Goal: Task Accomplishment & Management: Complete application form

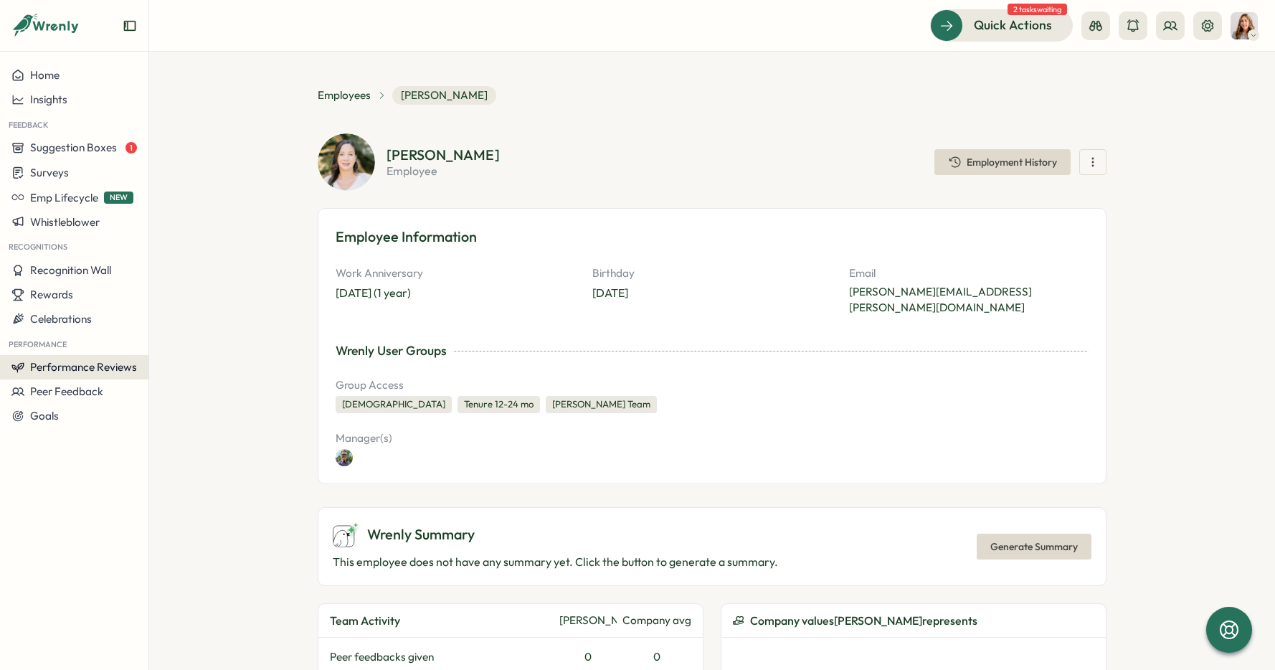
click at [93, 364] on span "Performance Reviews" at bounding box center [83, 367] width 107 height 14
click at [91, 364] on span "Performance Reviews" at bounding box center [83, 367] width 107 height 14
click at [122, 365] on span "Performance Reviews" at bounding box center [83, 367] width 107 height 14
click at [174, 336] on div "Reviews" at bounding box center [207, 340] width 111 height 16
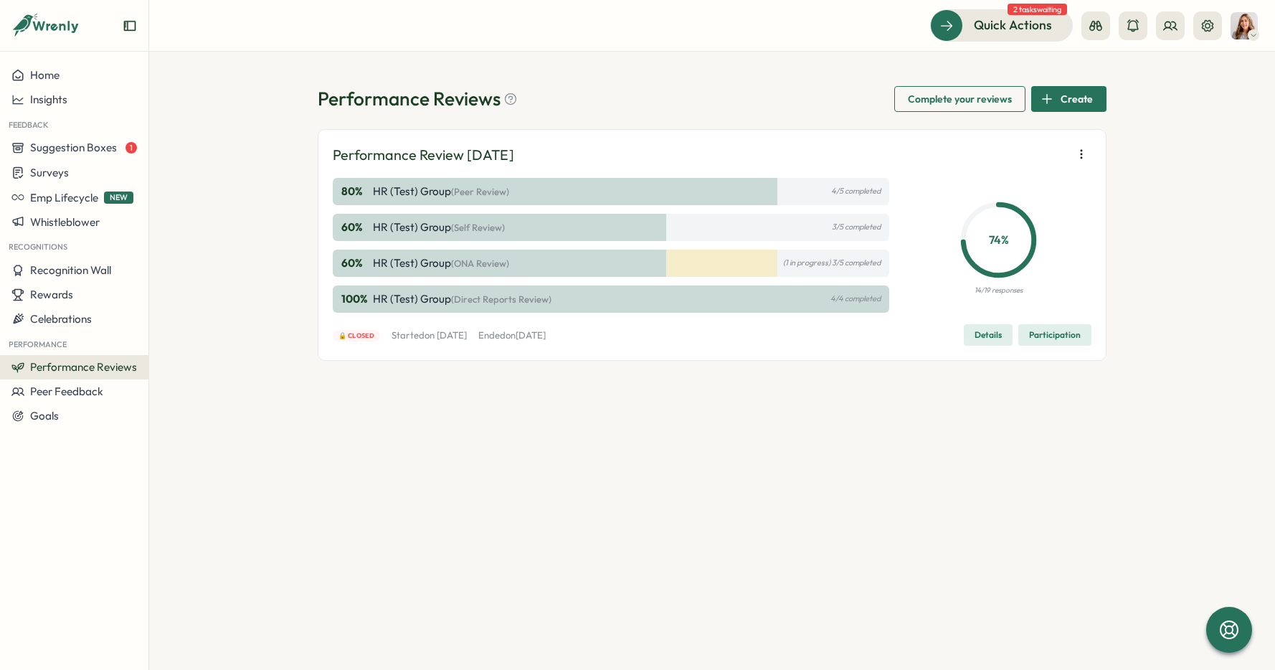
click at [1073, 100] on span "Create" at bounding box center [1077, 99] width 32 height 24
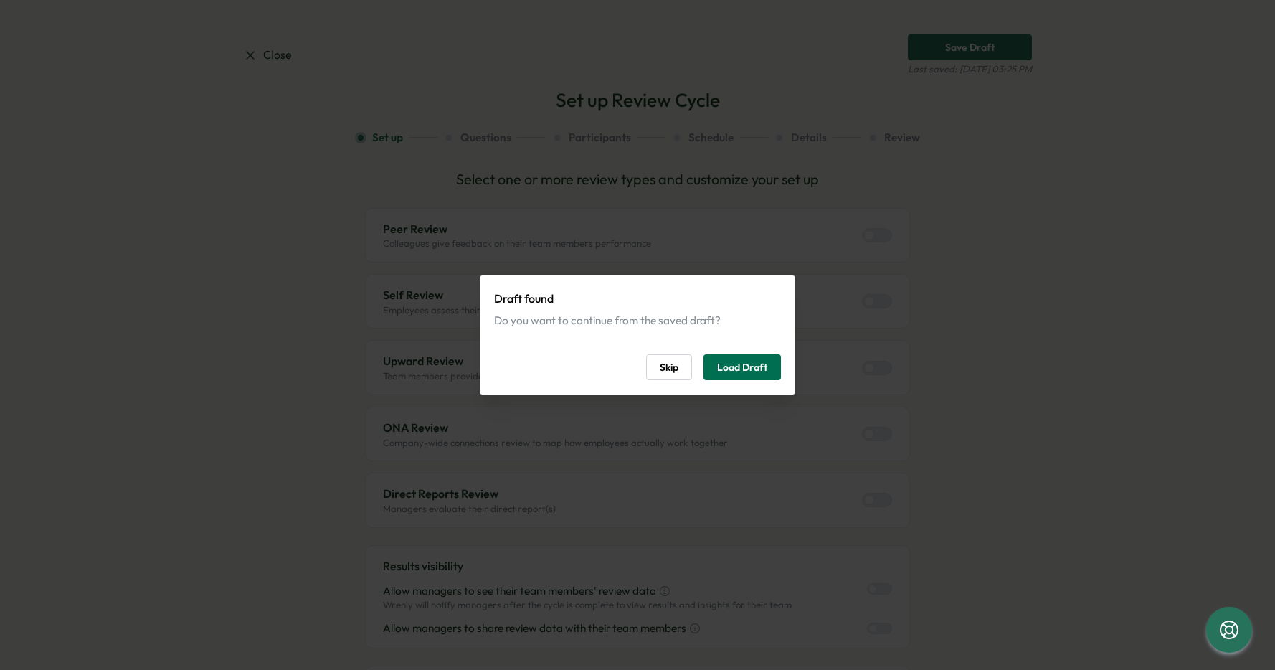
click at [764, 371] on span "Load Draft" at bounding box center [742, 367] width 50 height 24
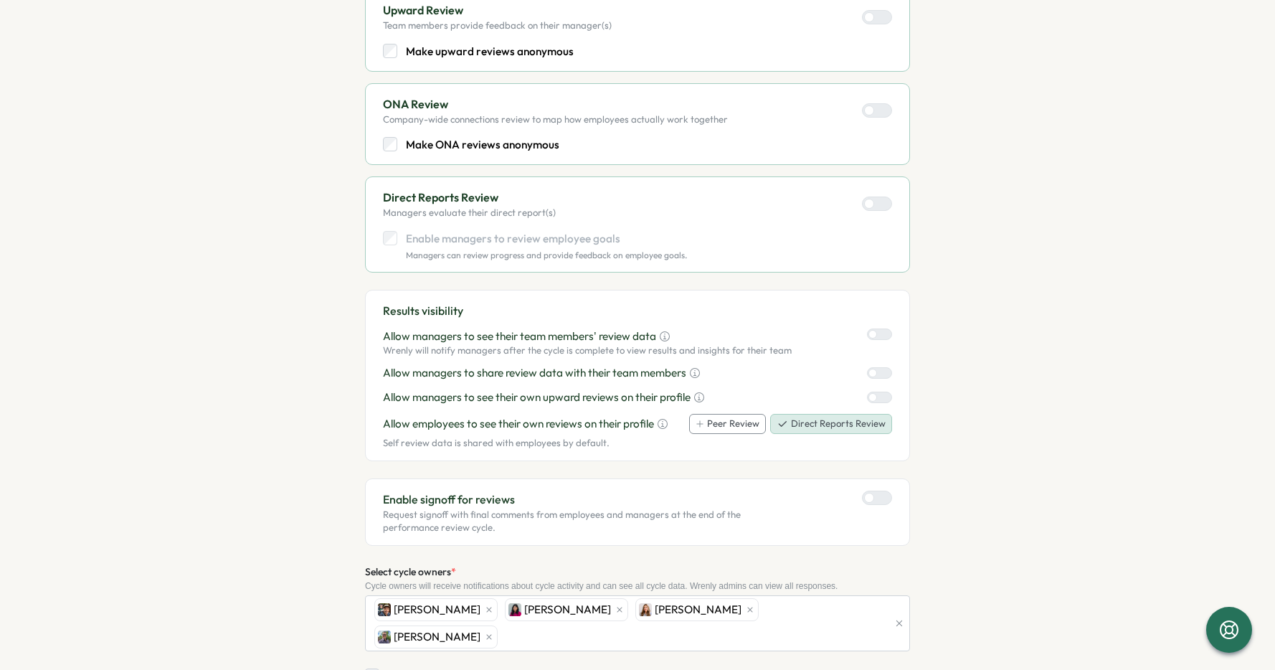
scroll to position [621, 0]
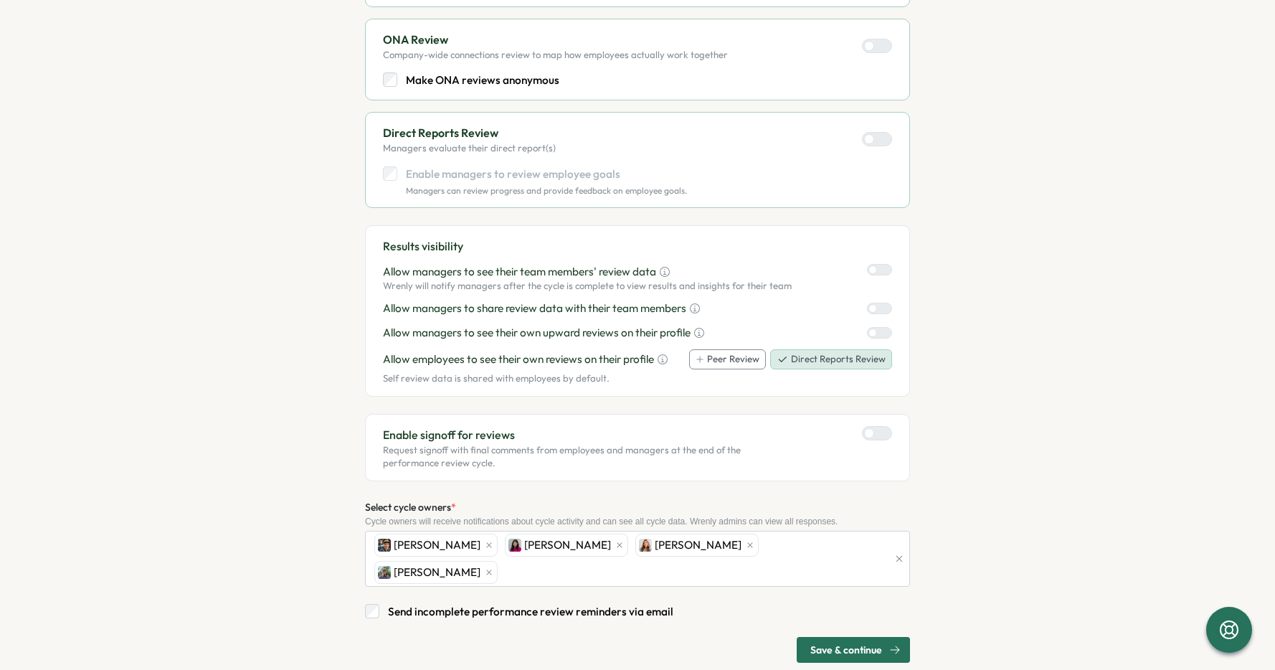
click at [826, 638] on span "Save & continue" at bounding box center [847, 650] width 72 height 24
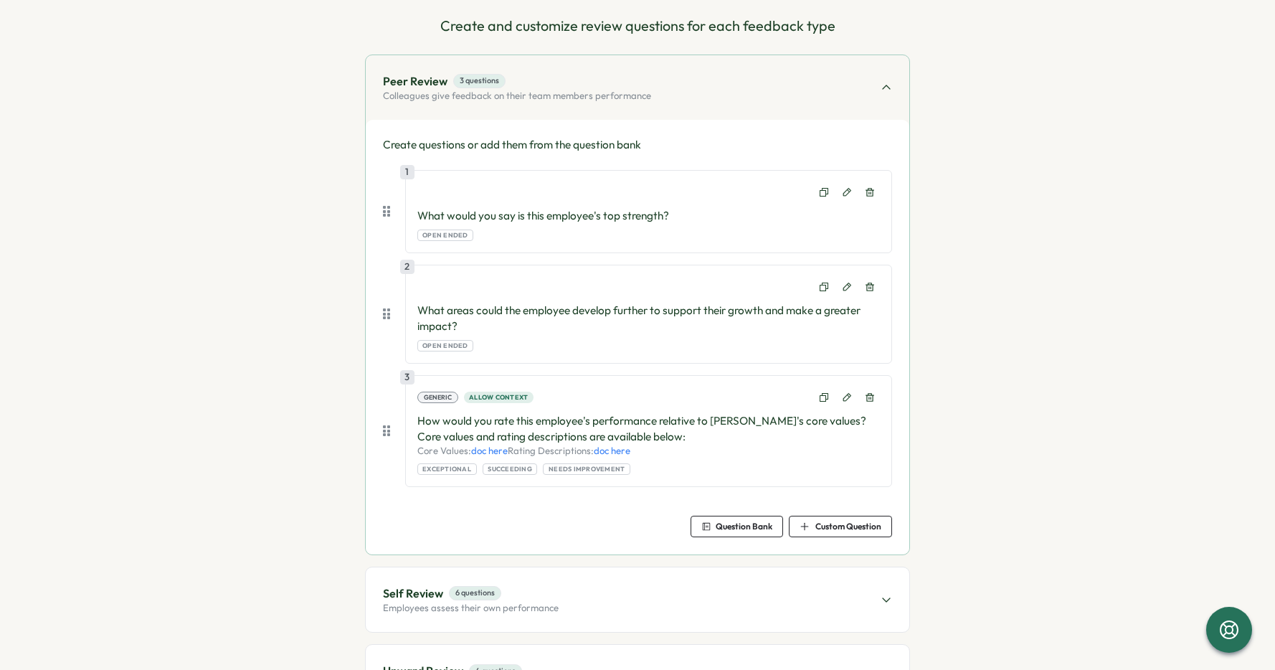
scroll to position [452, 0]
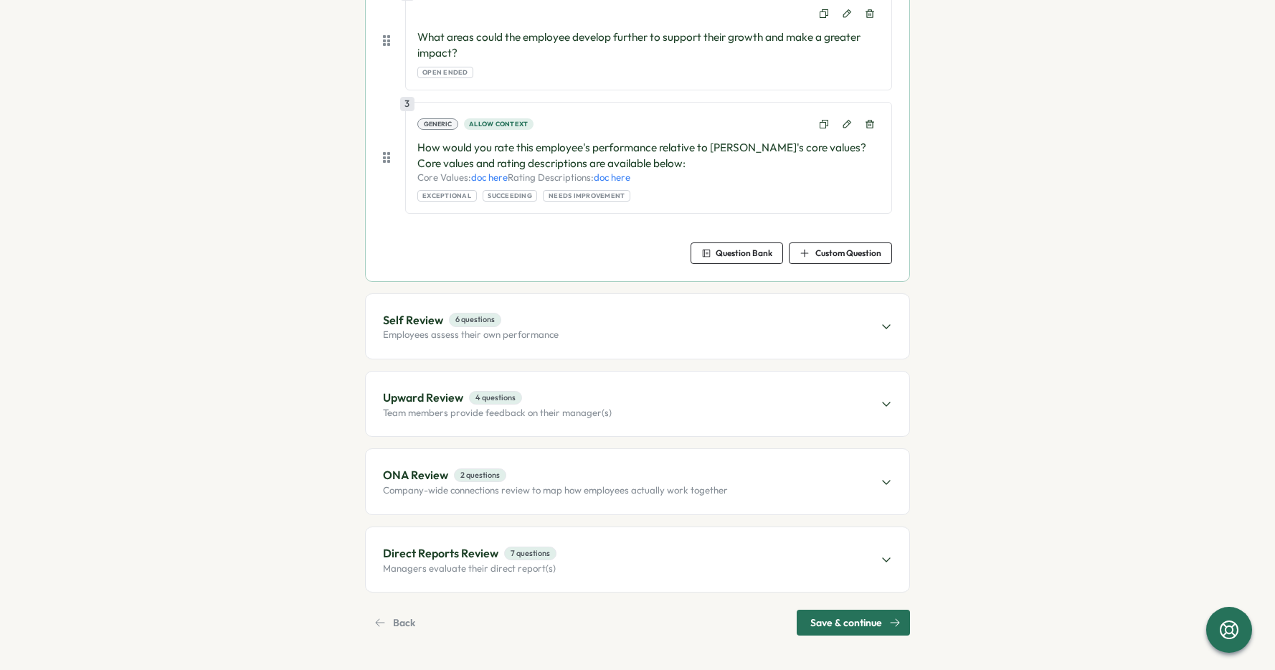
click at [678, 311] on div "Self Review 6 questions Employees assess their own performance" at bounding box center [638, 326] width 544 height 65
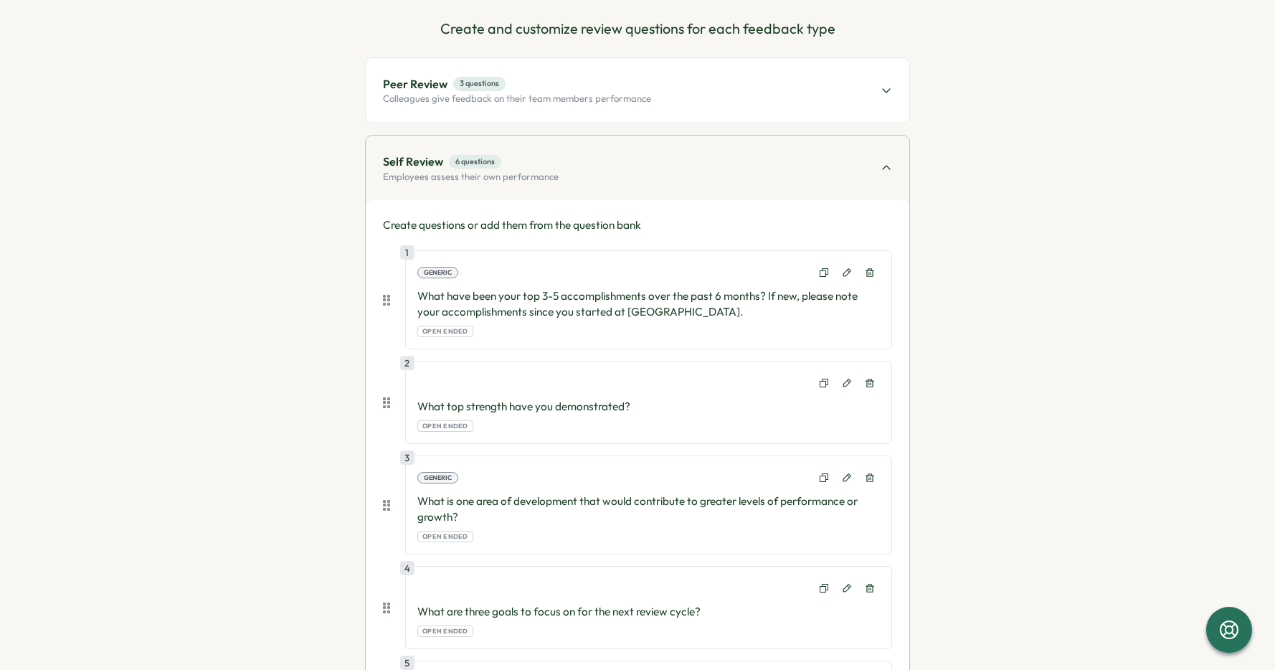
scroll to position [0, 0]
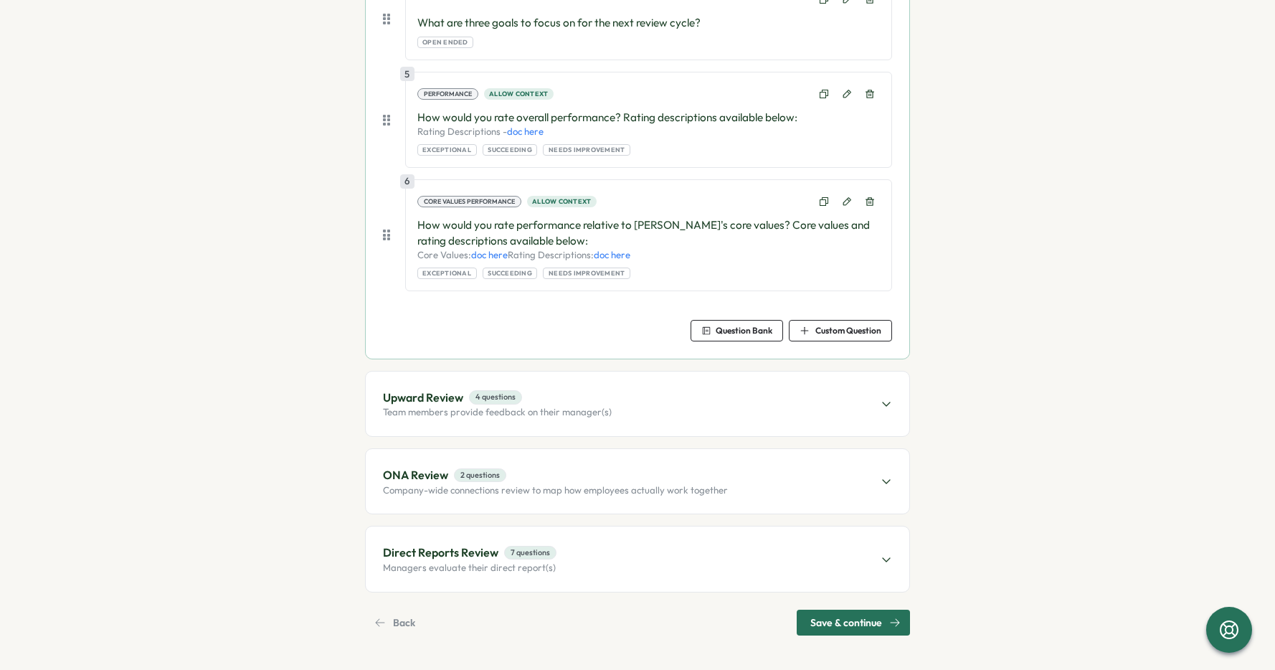
click at [816, 624] on span "Save & continue" at bounding box center [847, 622] width 72 height 24
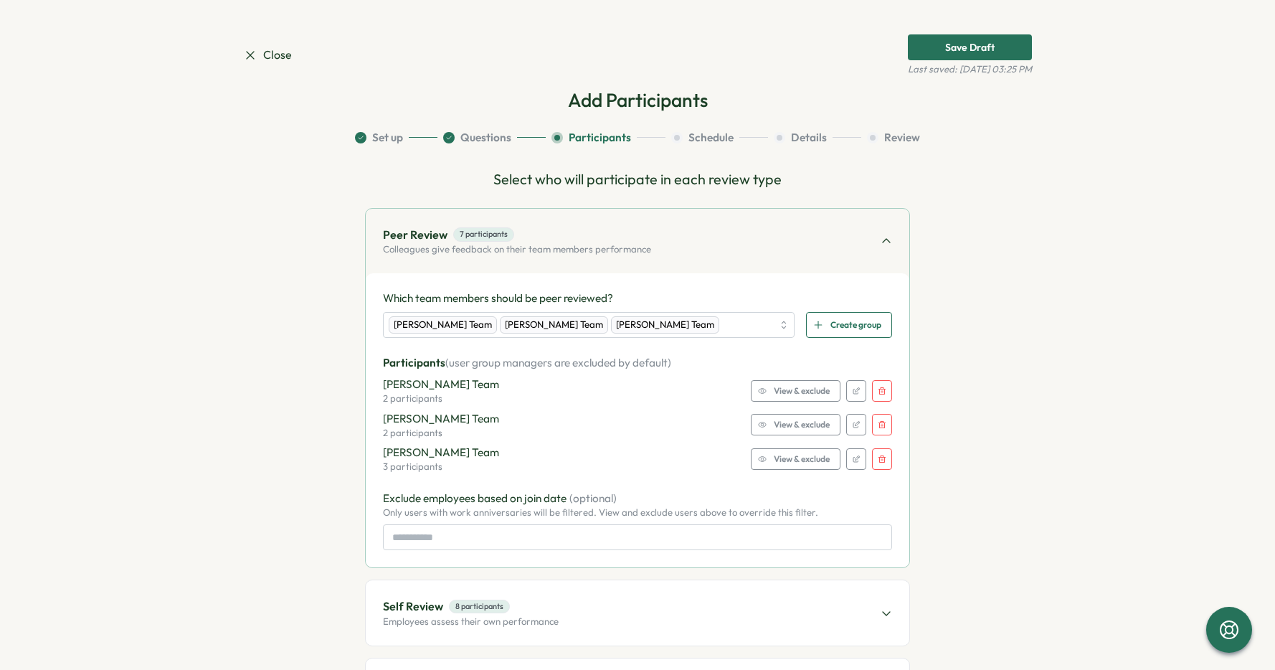
click at [808, 391] on span "View & exclude" at bounding box center [802, 391] width 56 height 20
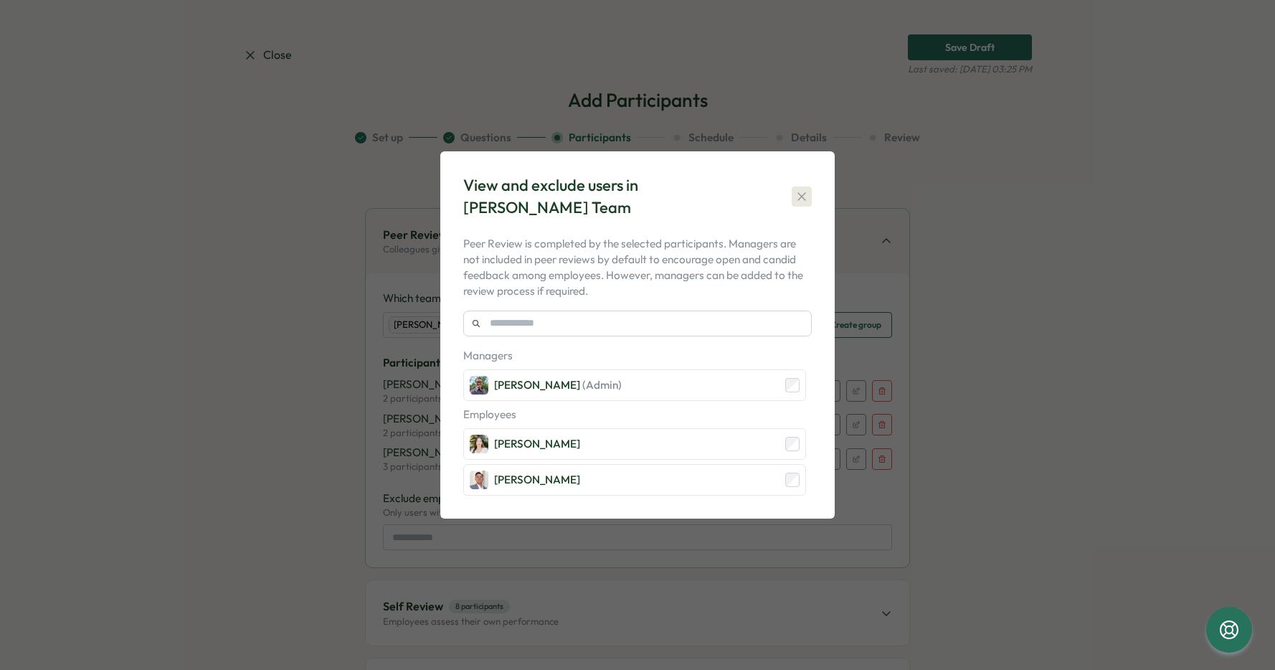
click at [808, 192] on icon "button" at bounding box center [802, 196] width 14 height 14
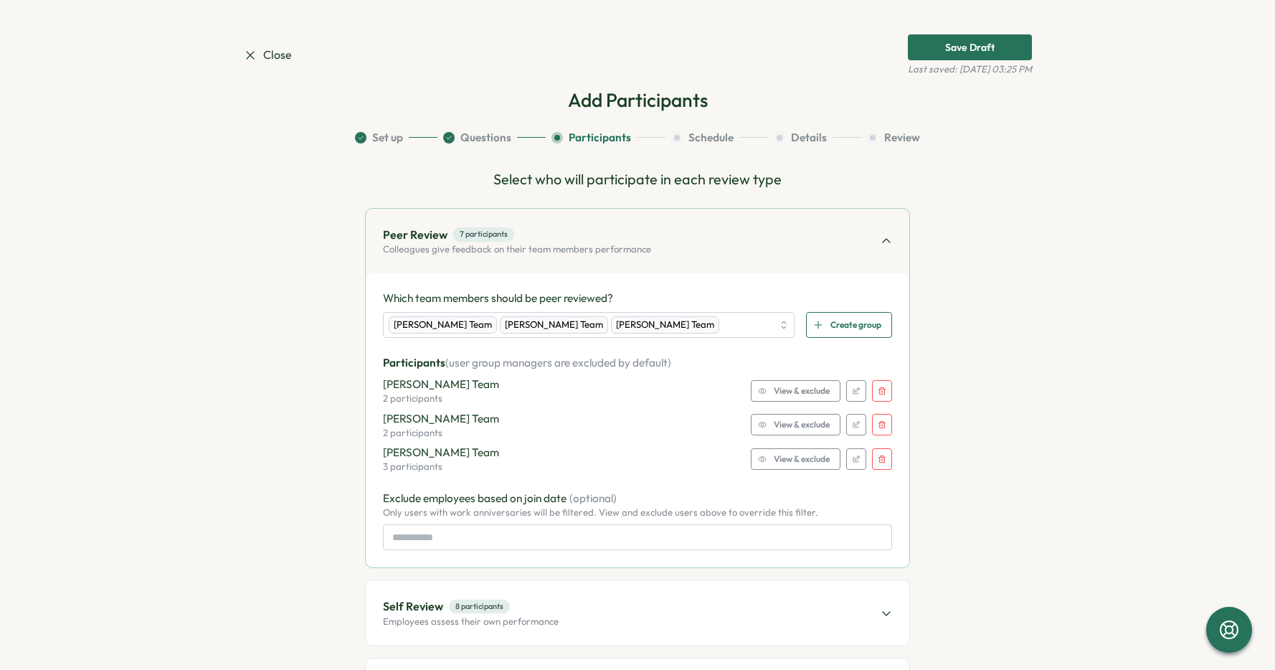
click at [793, 427] on span "View & exclude" at bounding box center [802, 425] width 56 height 20
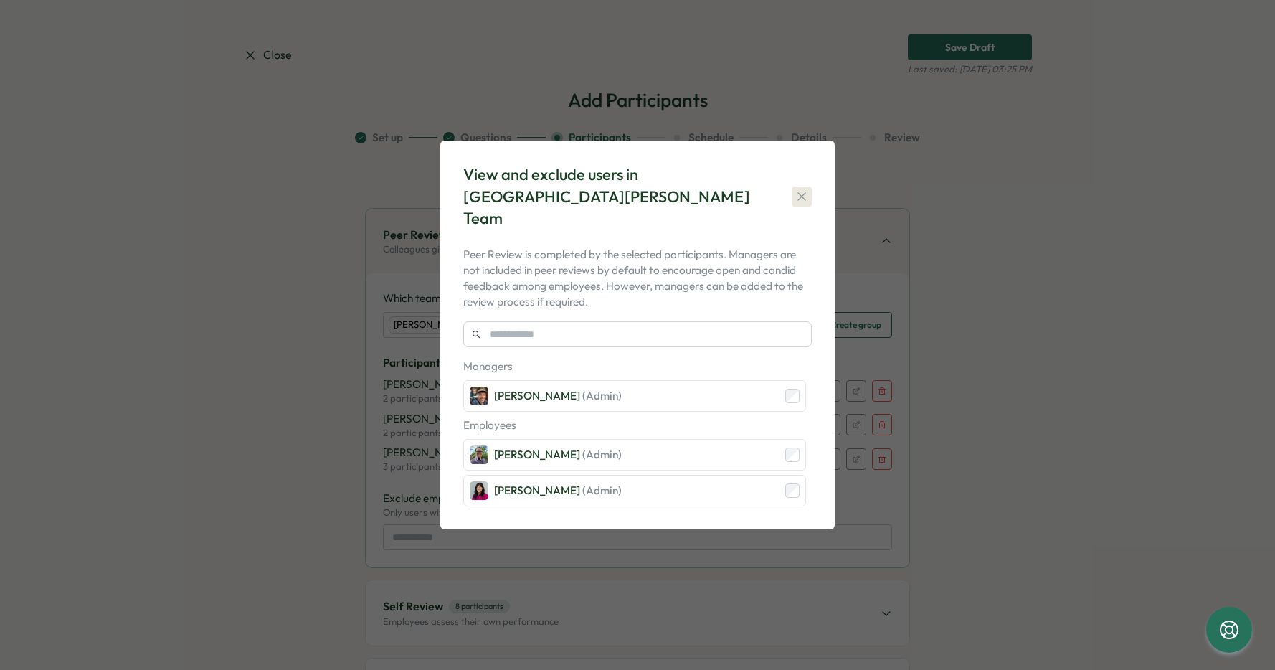
click at [807, 196] on icon "button" at bounding box center [802, 196] width 14 height 14
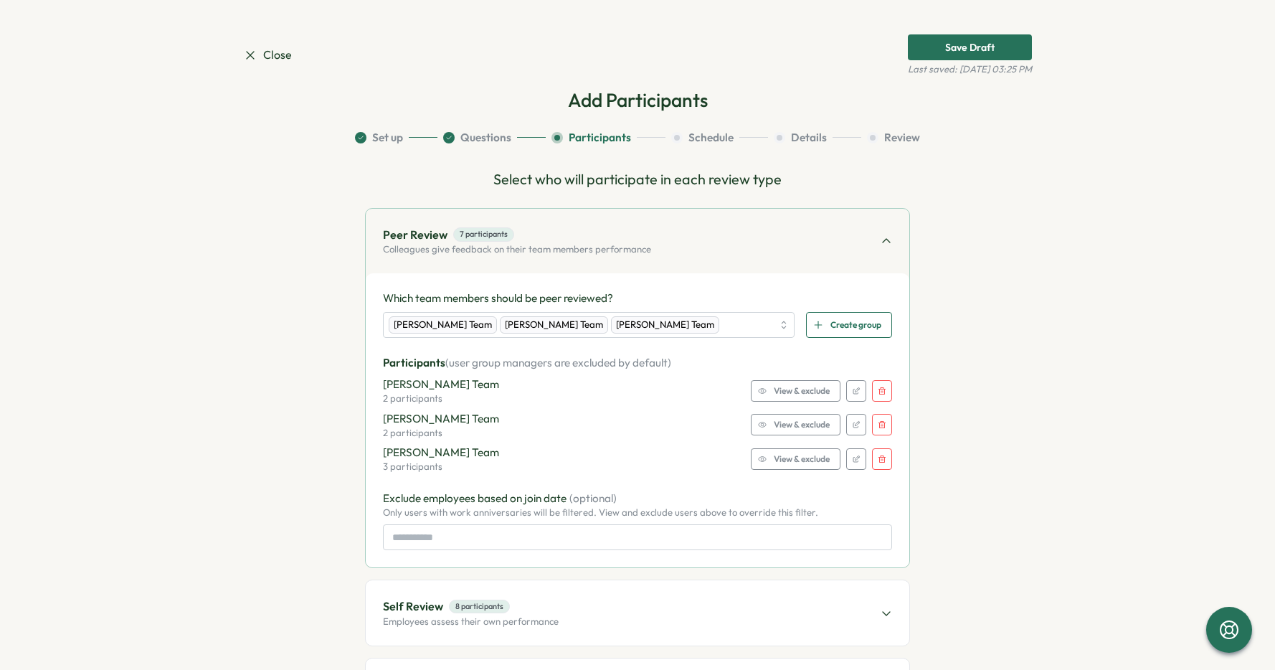
click at [784, 458] on span "View & exclude" at bounding box center [802, 459] width 56 height 20
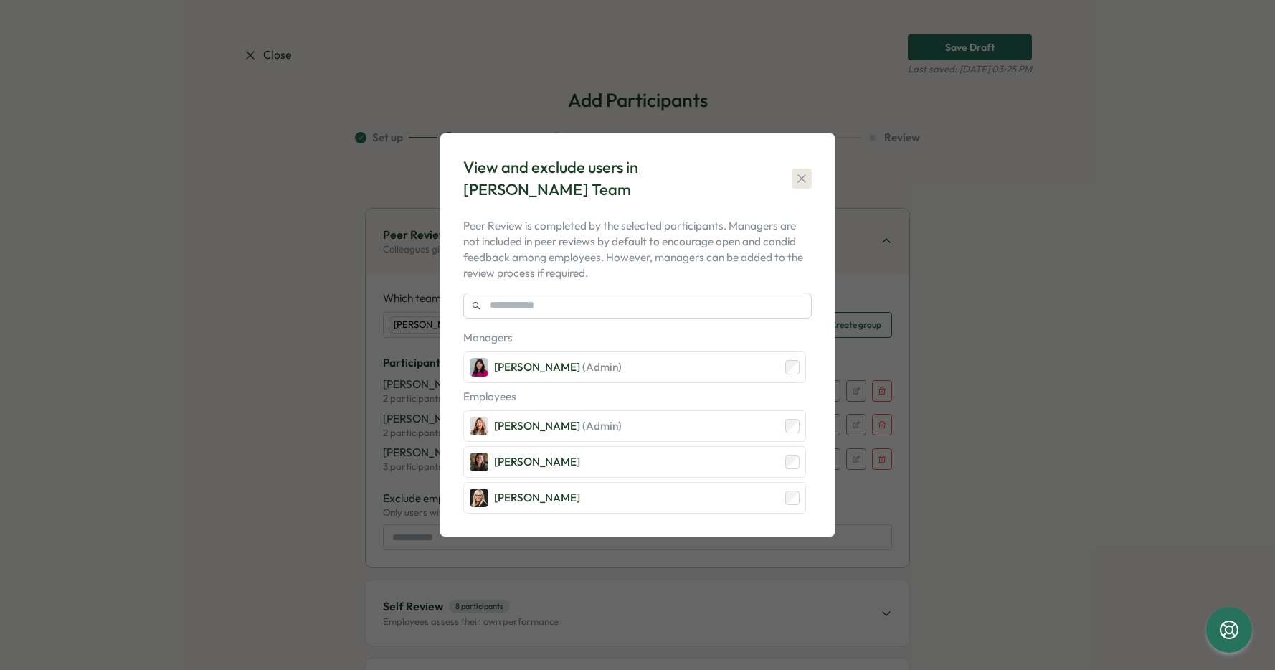
click at [803, 172] on icon "button" at bounding box center [802, 178] width 14 height 14
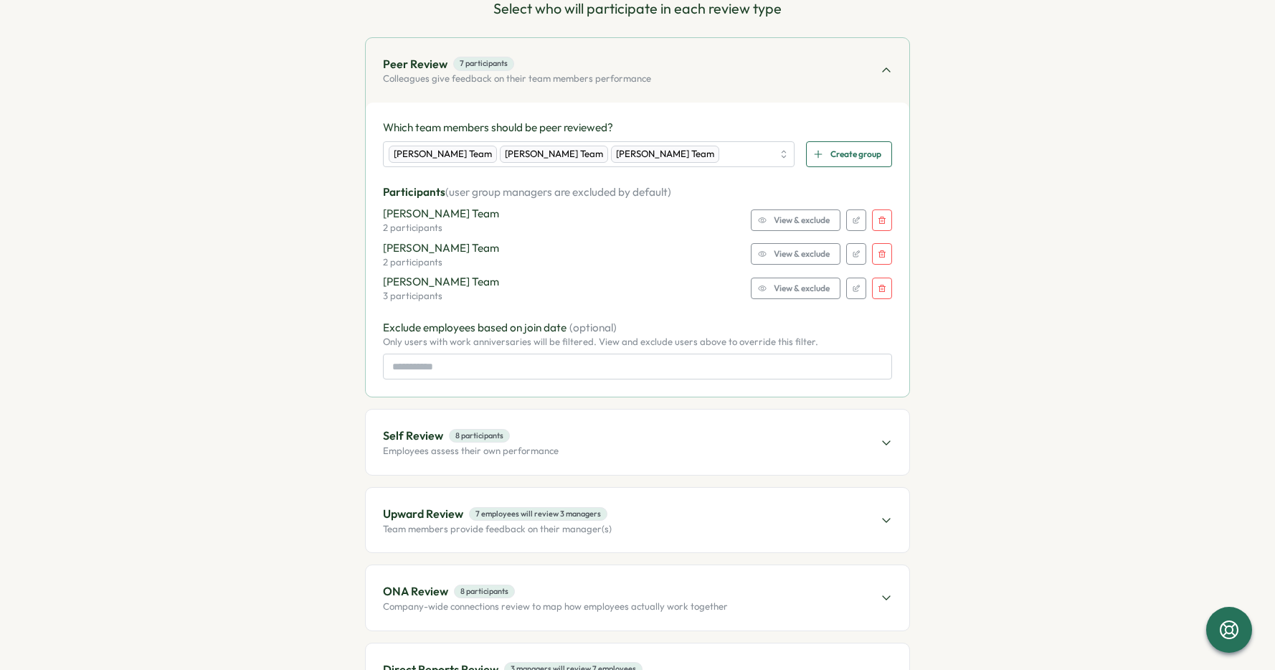
scroll to position [216, 0]
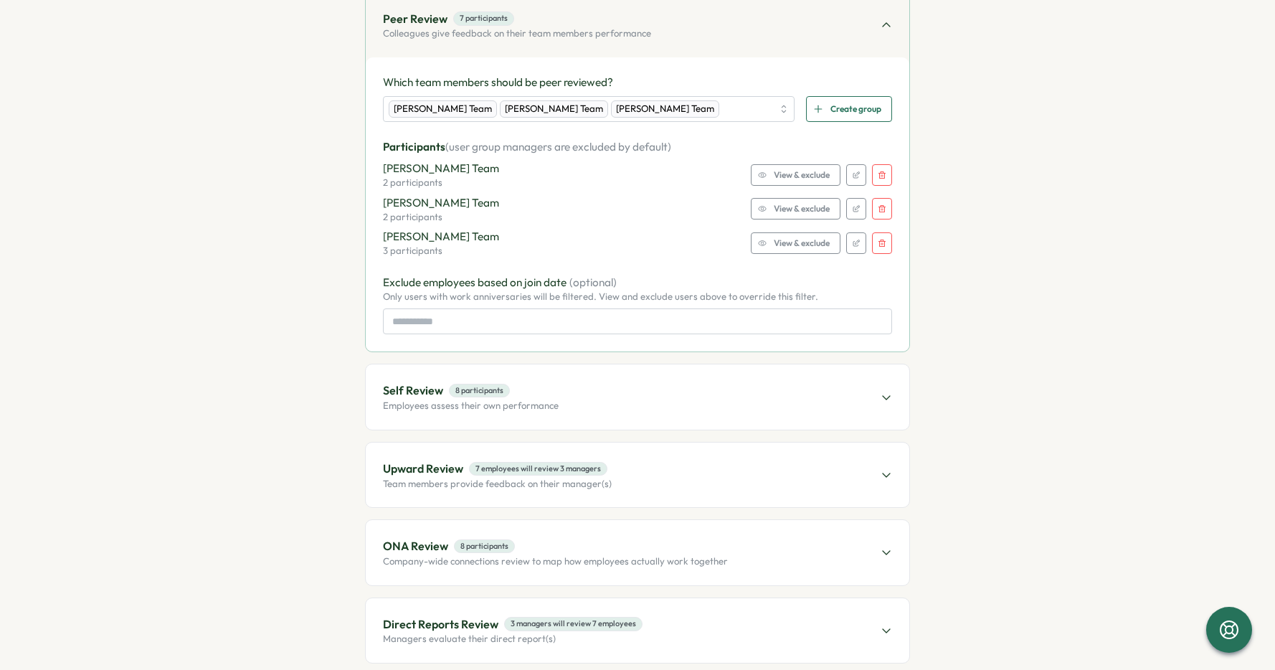
click at [668, 405] on div "Self Review 8 participants Employees assess their own performance" at bounding box center [638, 396] width 544 height 65
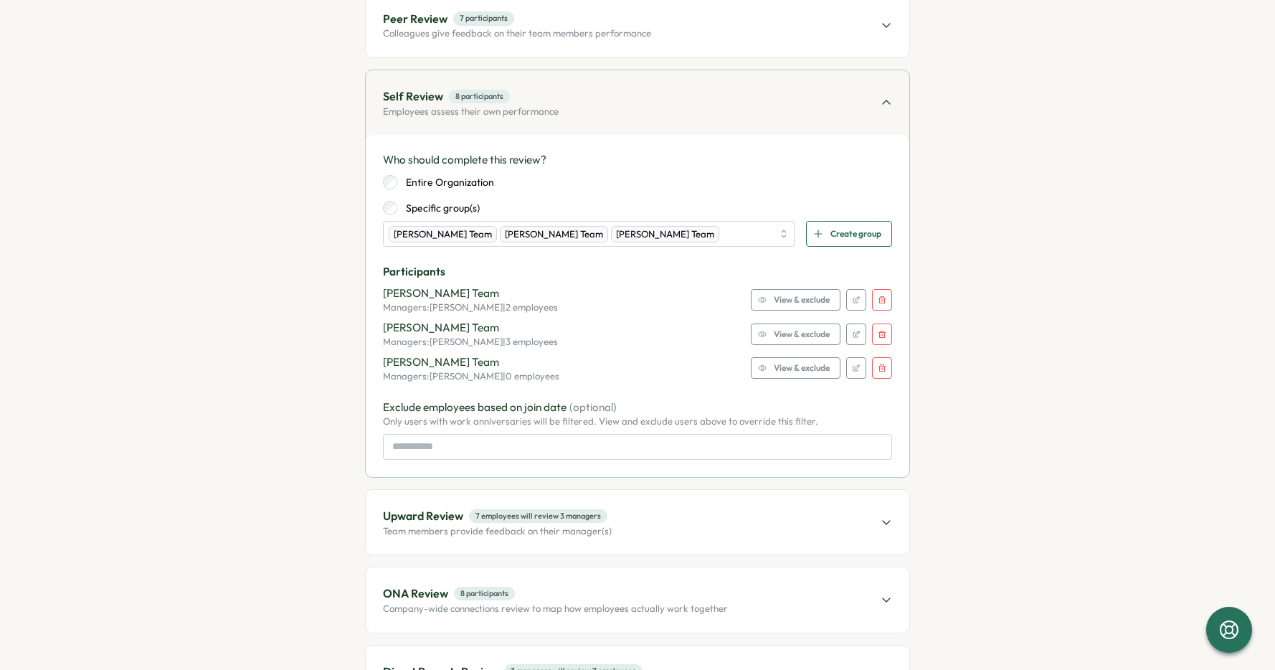
click at [758, 363] on div "View & exclude" at bounding box center [794, 368] width 72 height 20
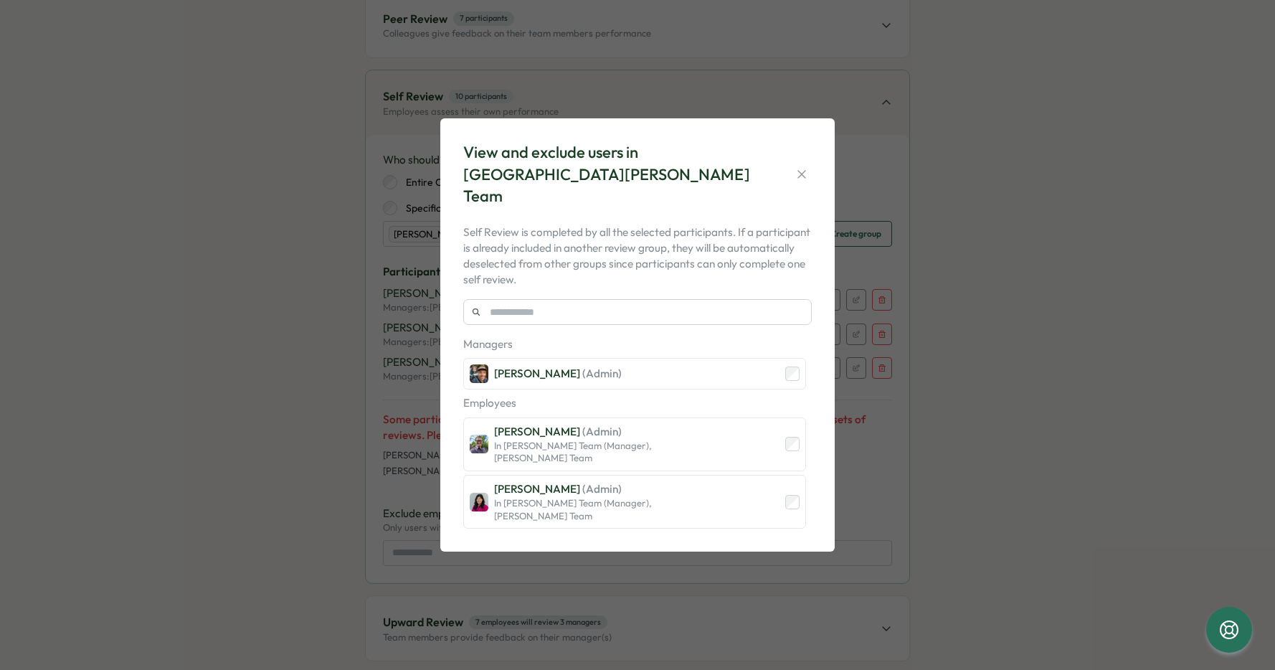
click at [986, 455] on div "View and exclude users in Sebastien Lounis's Team Self Review is completed by a…" at bounding box center [637, 335] width 1275 height 670
click at [800, 172] on icon "button" at bounding box center [802, 174] width 14 height 14
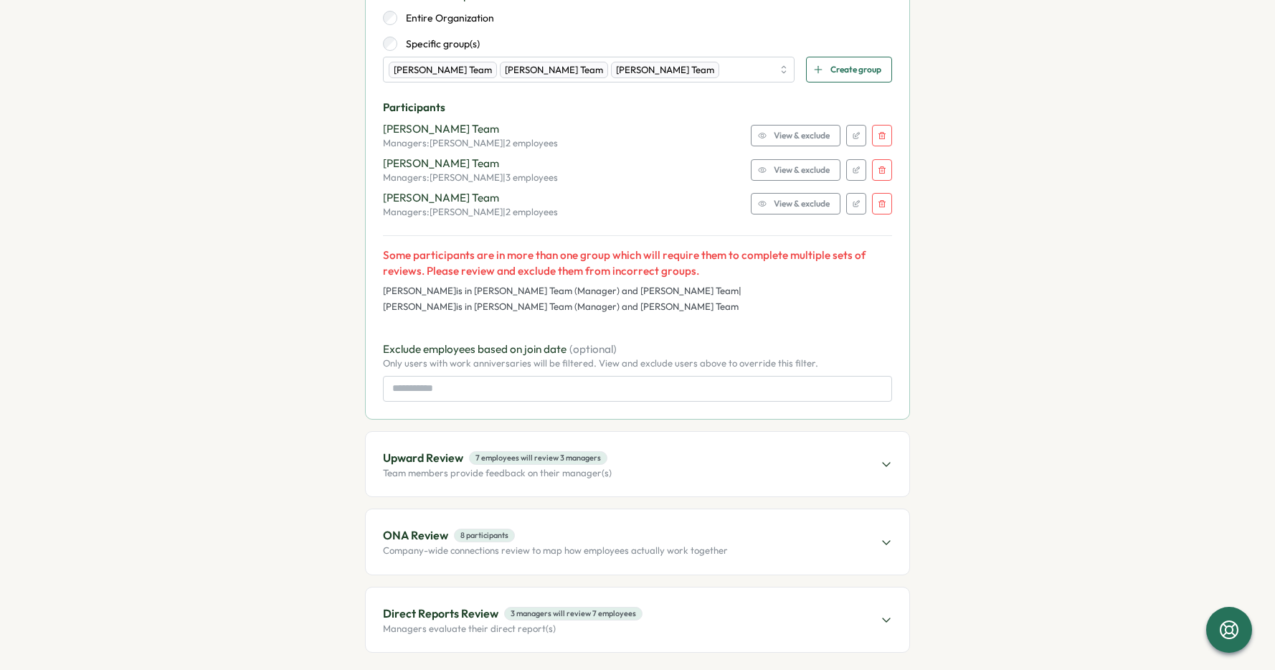
scroll to position [387, 0]
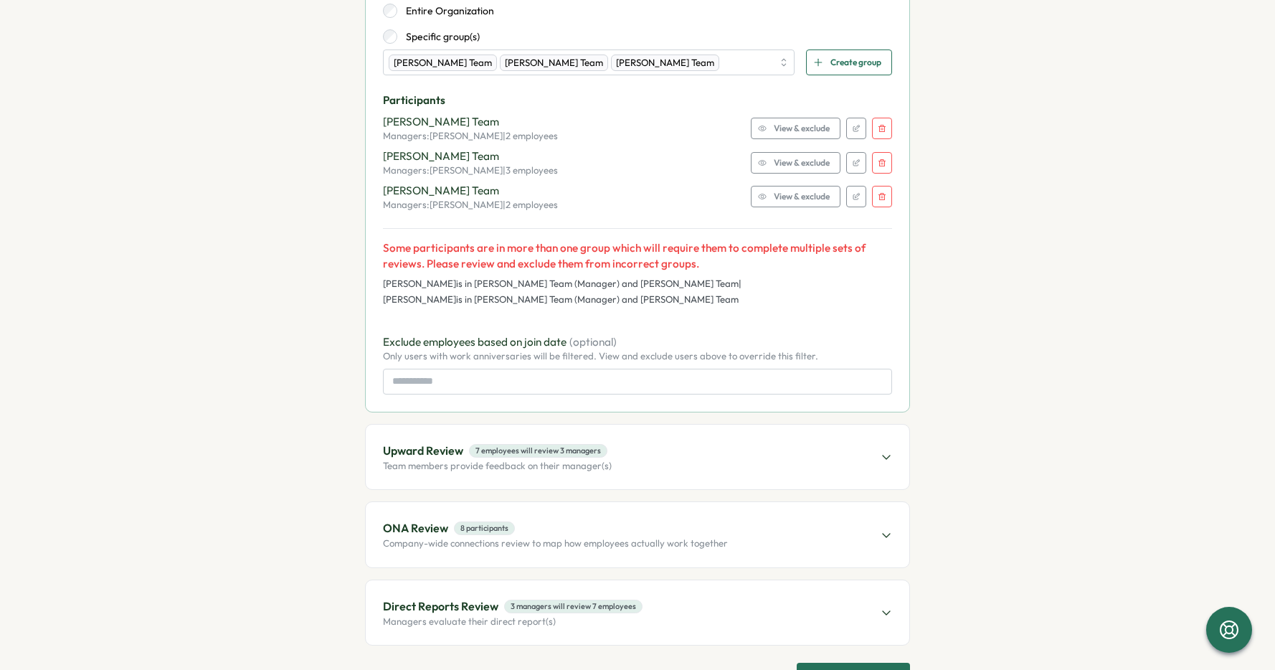
click at [786, 194] on span "View & exclude" at bounding box center [802, 196] width 56 height 20
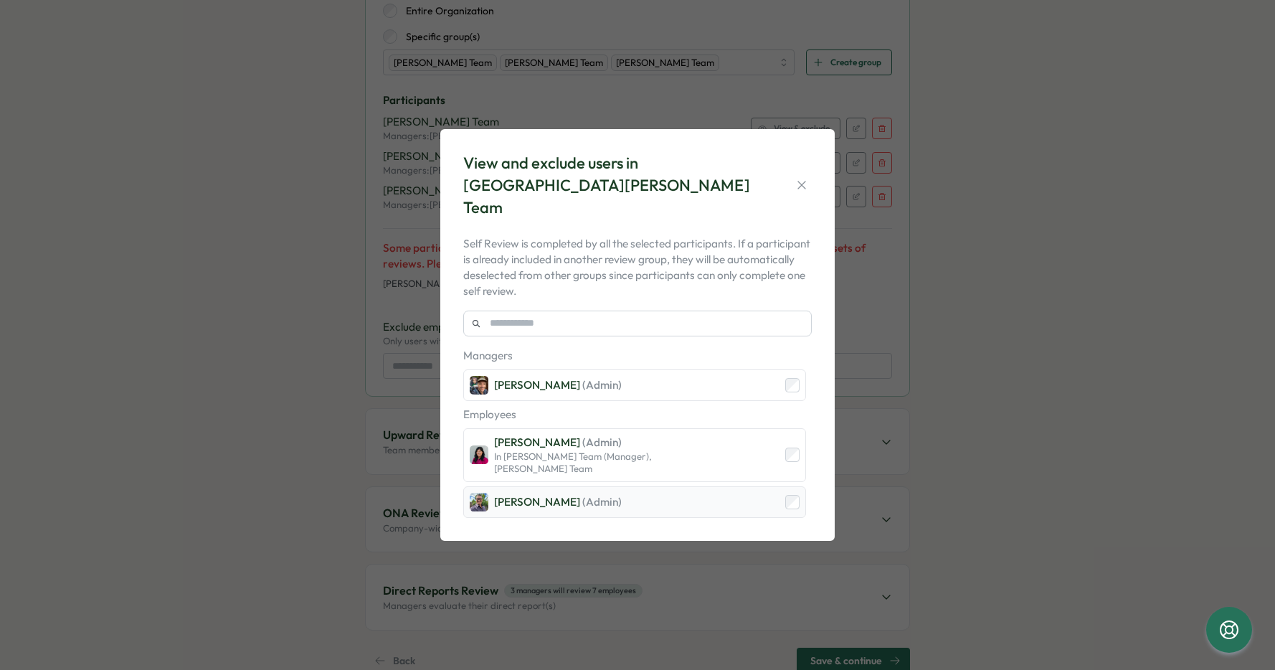
click at [789, 486] on div "Ronnie Cuadro (Admin)" at bounding box center [634, 502] width 343 height 32
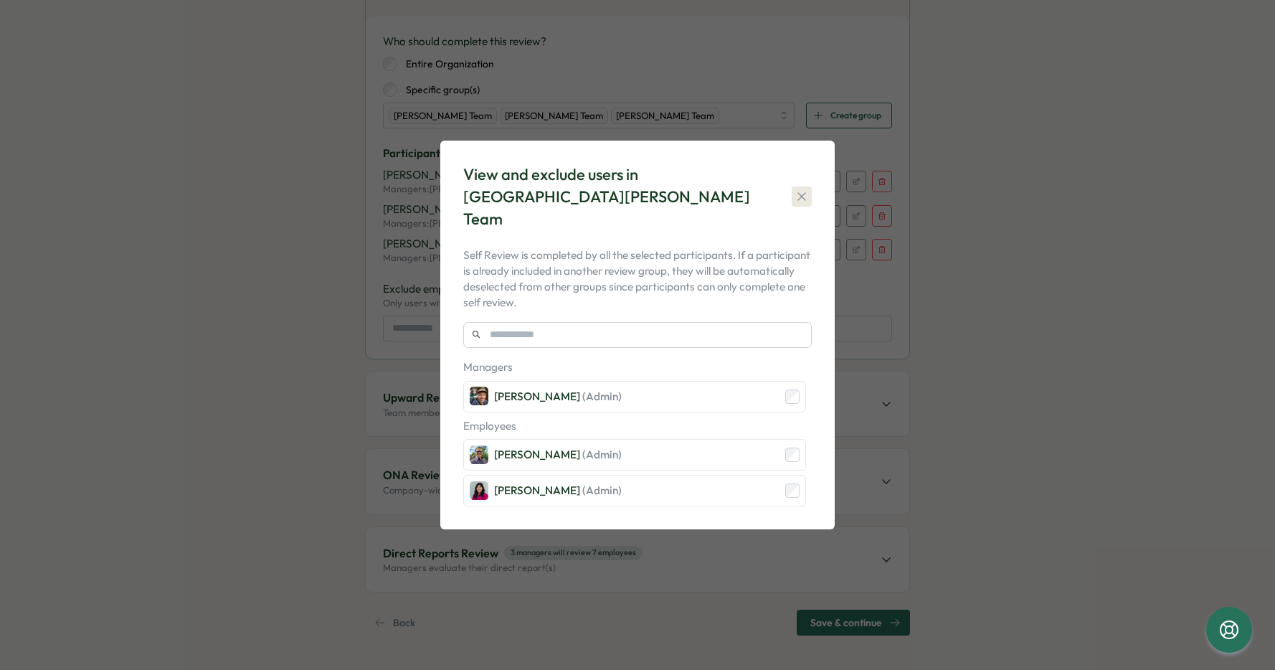
click at [808, 190] on button "button" at bounding box center [802, 196] width 20 height 20
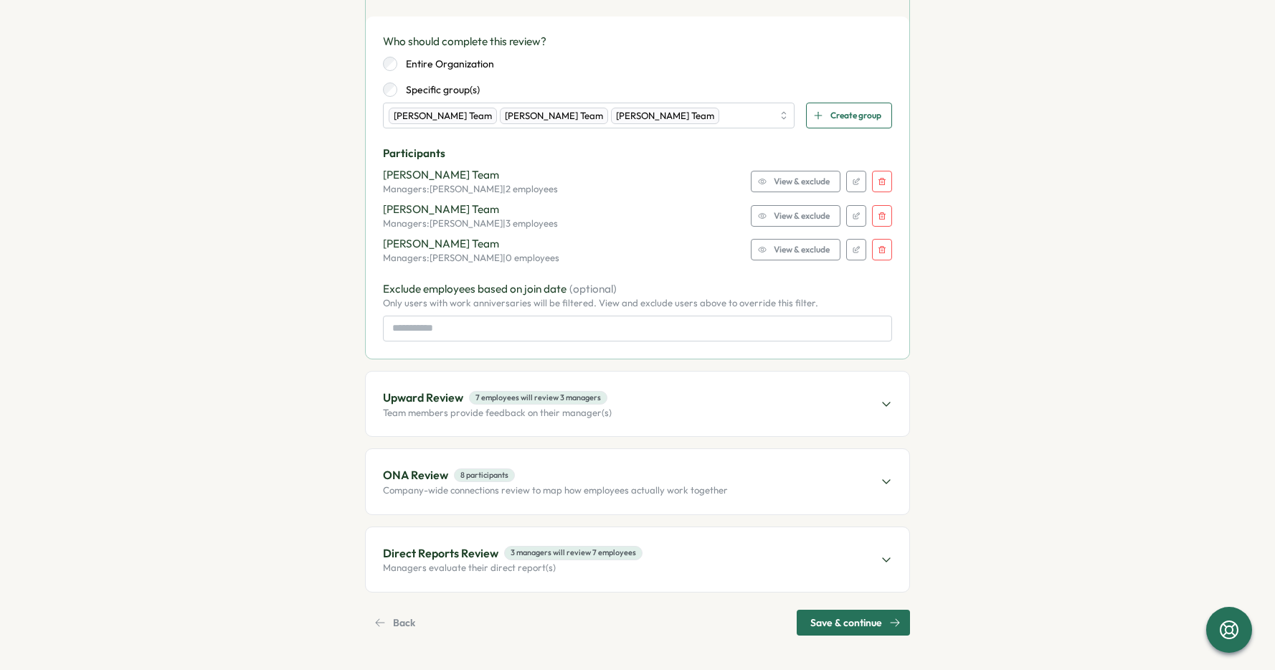
click at [846, 615] on span "Save & continue" at bounding box center [847, 622] width 72 height 24
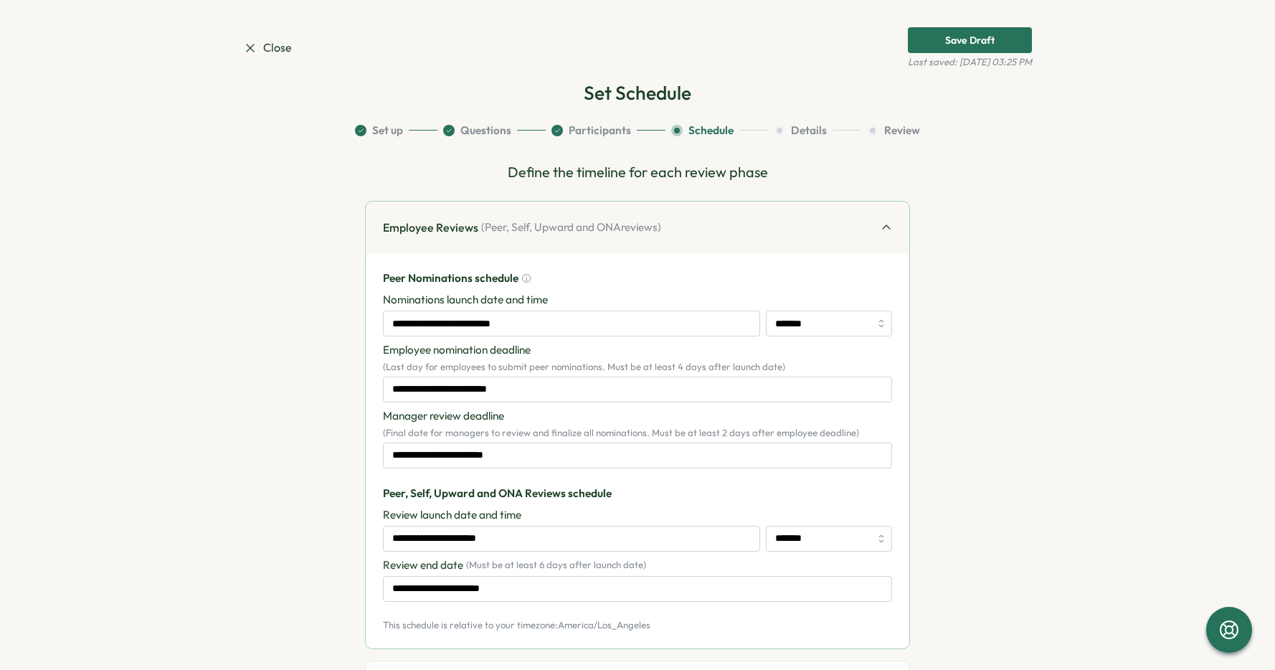
scroll to position [0, 0]
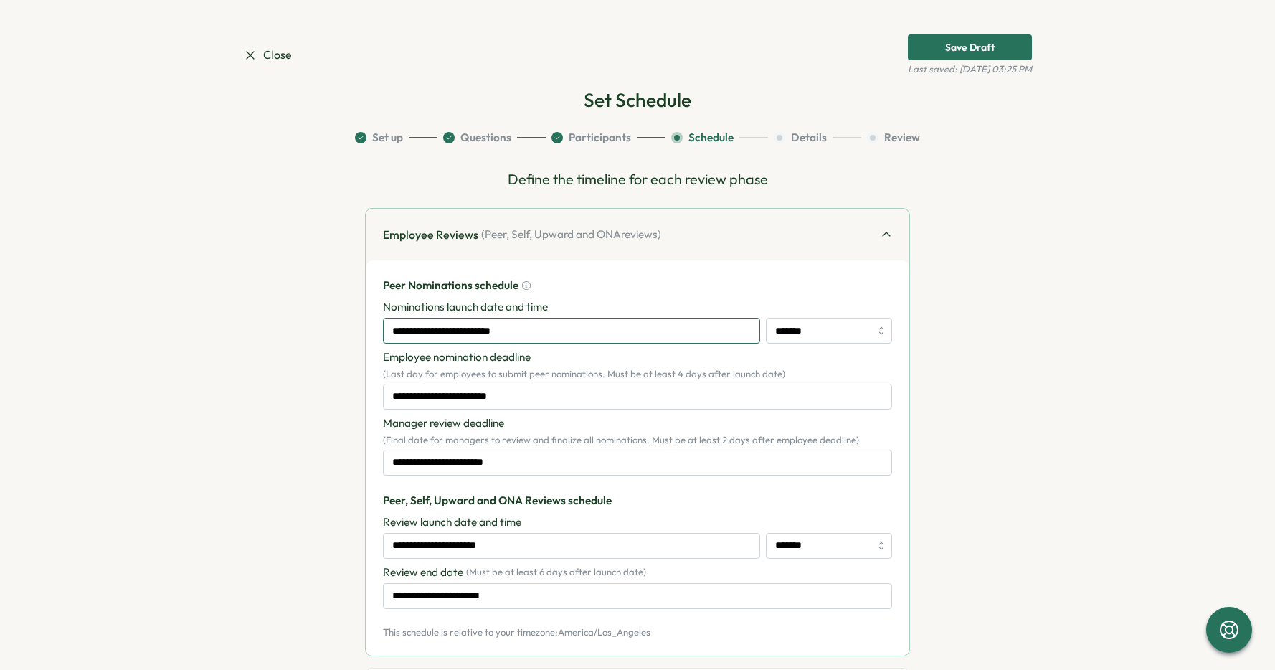
click at [674, 322] on input "**********" at bounding box center [571, 331] width 377 height 26
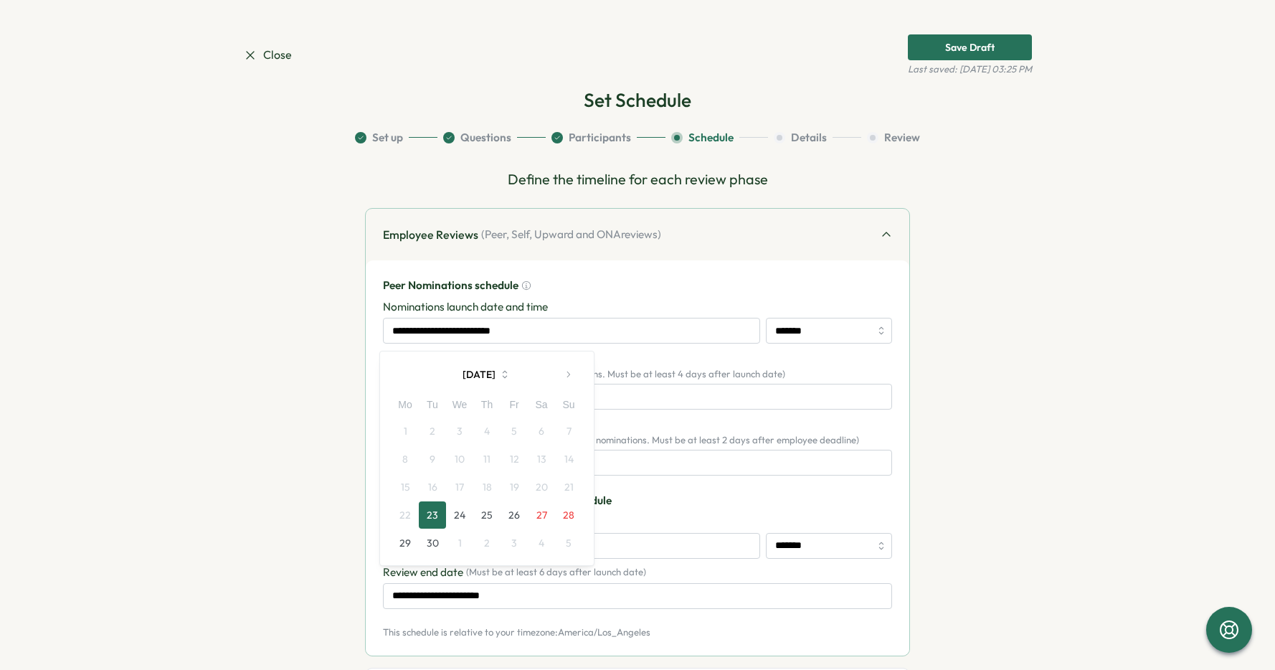
click at [460, 514] on button "24" at bounding box center [459, 514] width 27 height 27
type input "**********"
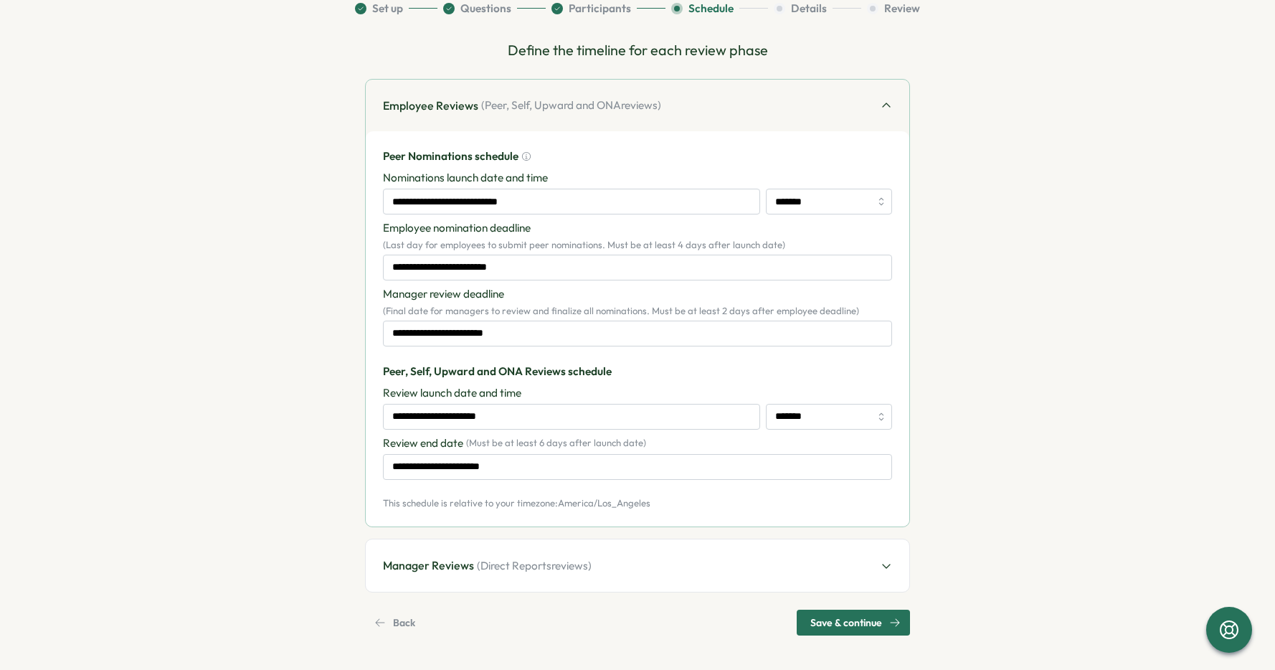
click at [831, 616] on span "Save & continue" at bounding box center [847, 622] width 72 height 24
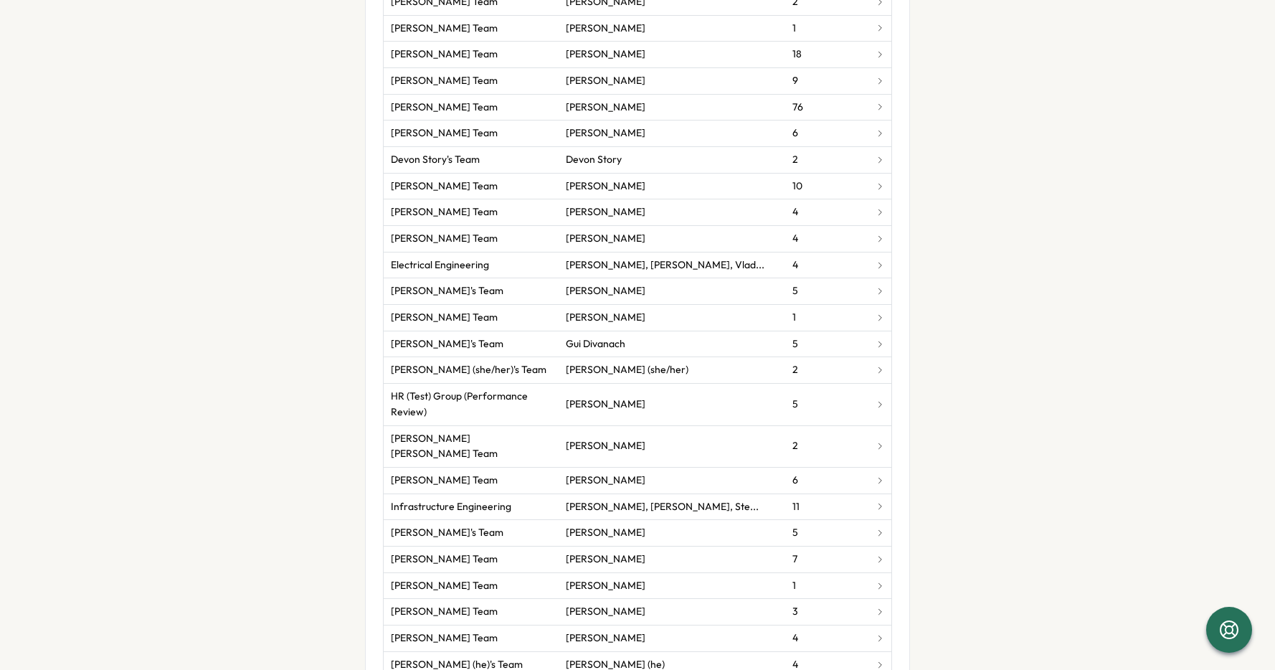
scroll to position [2256, 0]
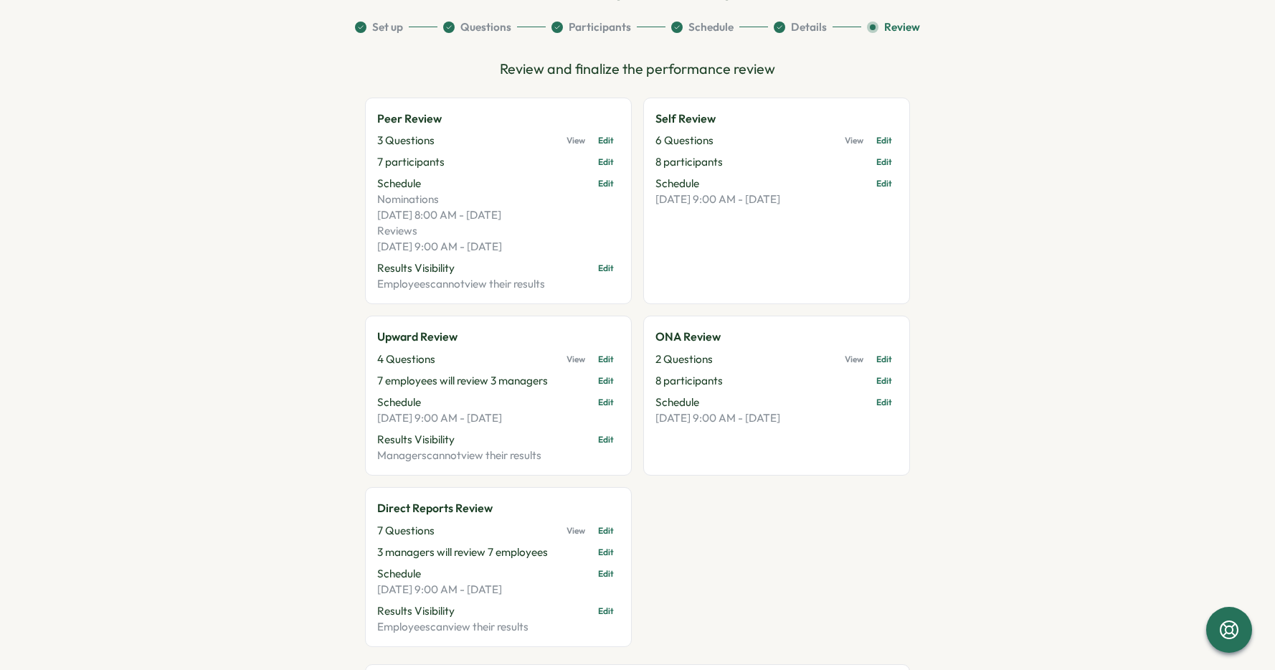
scroll to position [219, 0]
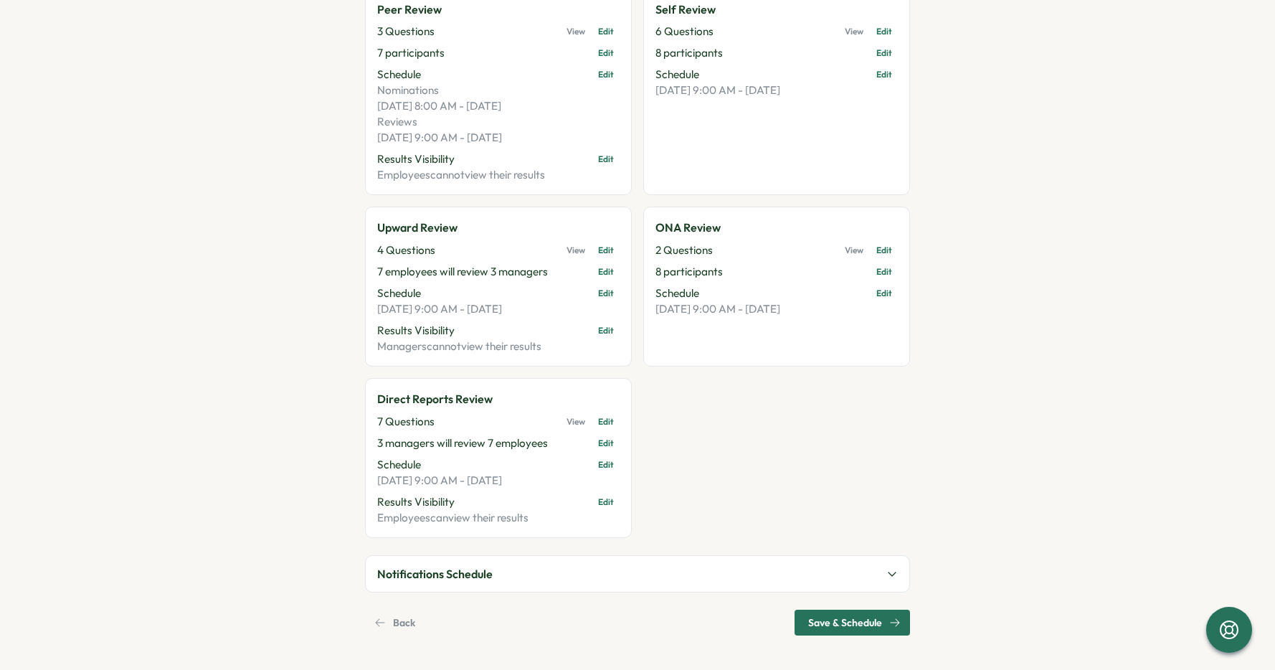
click at [831, 619] on span "Save & Schedule" at bounding box center [845, 622] width 74 height 24
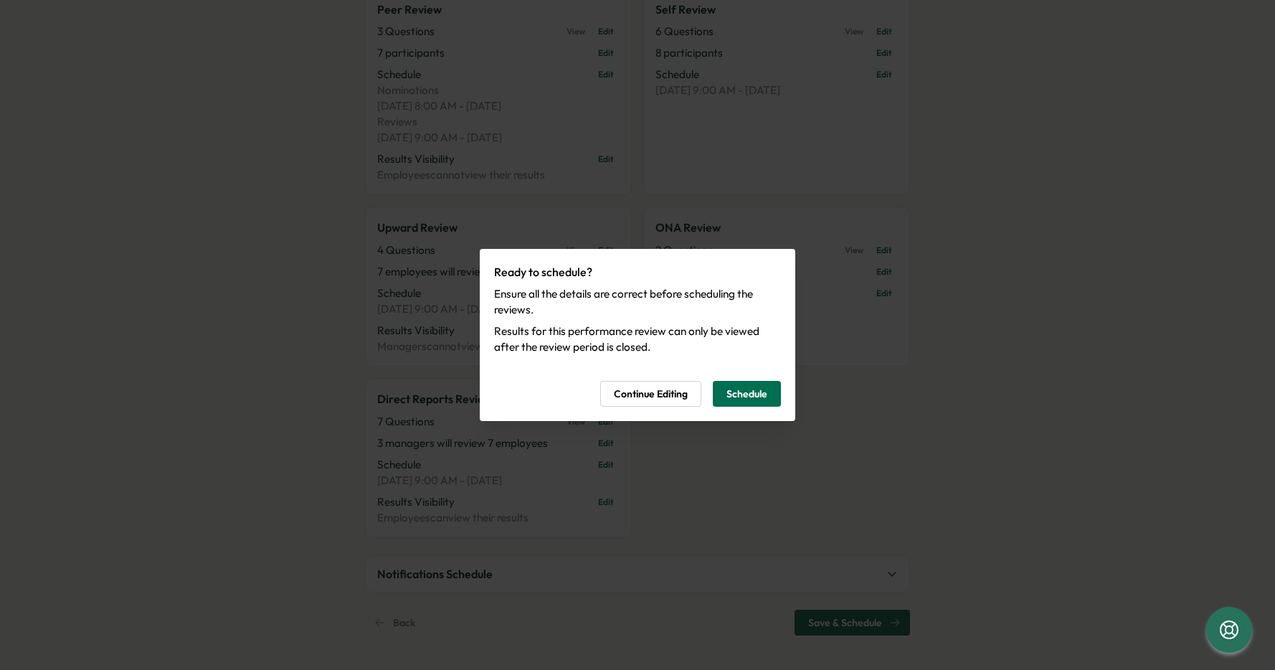
click at [746, 404] on span "Schedule" at bounding box center [747, 394] width 41 height 24
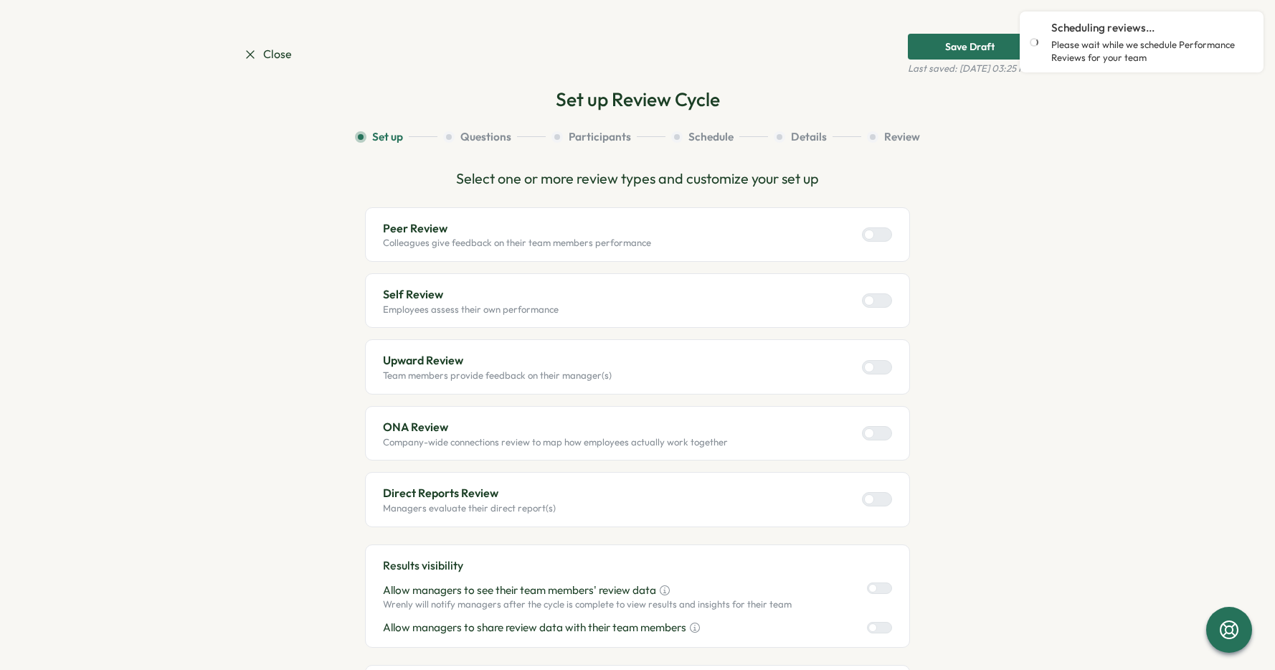
scroll to position [0, 0]
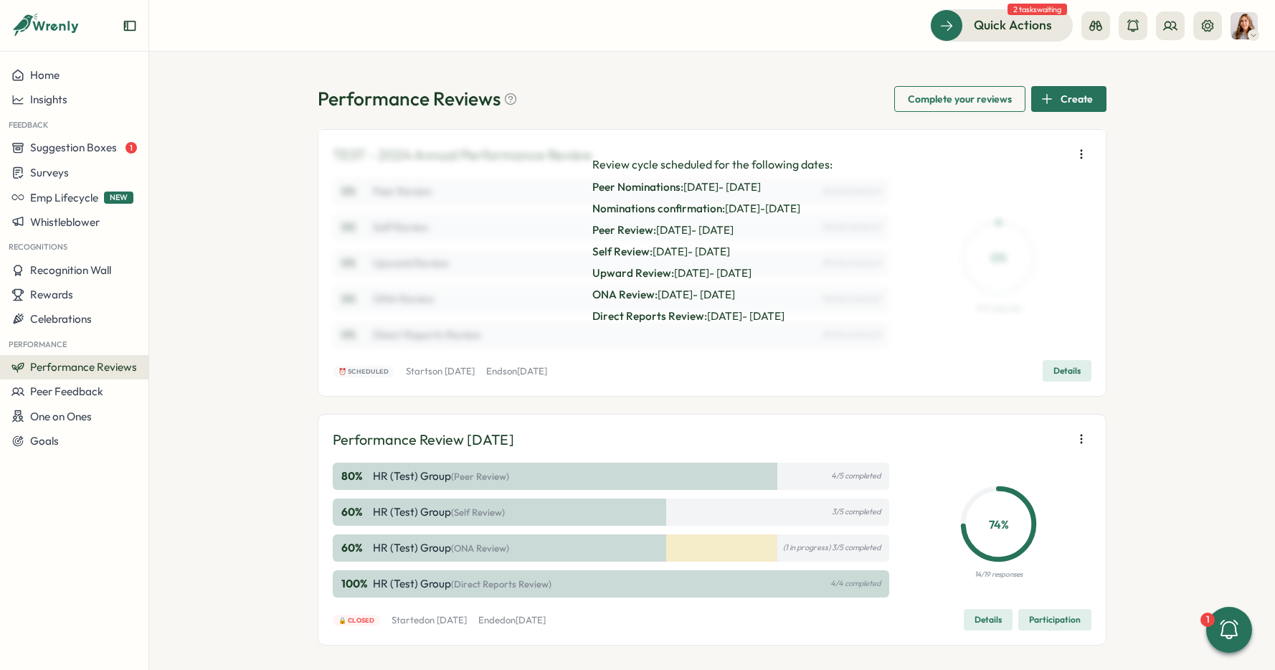
click at [1077, 156] on icon "button" at bounding box center [1081, 154] width 14 height 14
click at [1029, 223] on span "Launch next phase" at bounding box center [988, 229] width 91 height 13
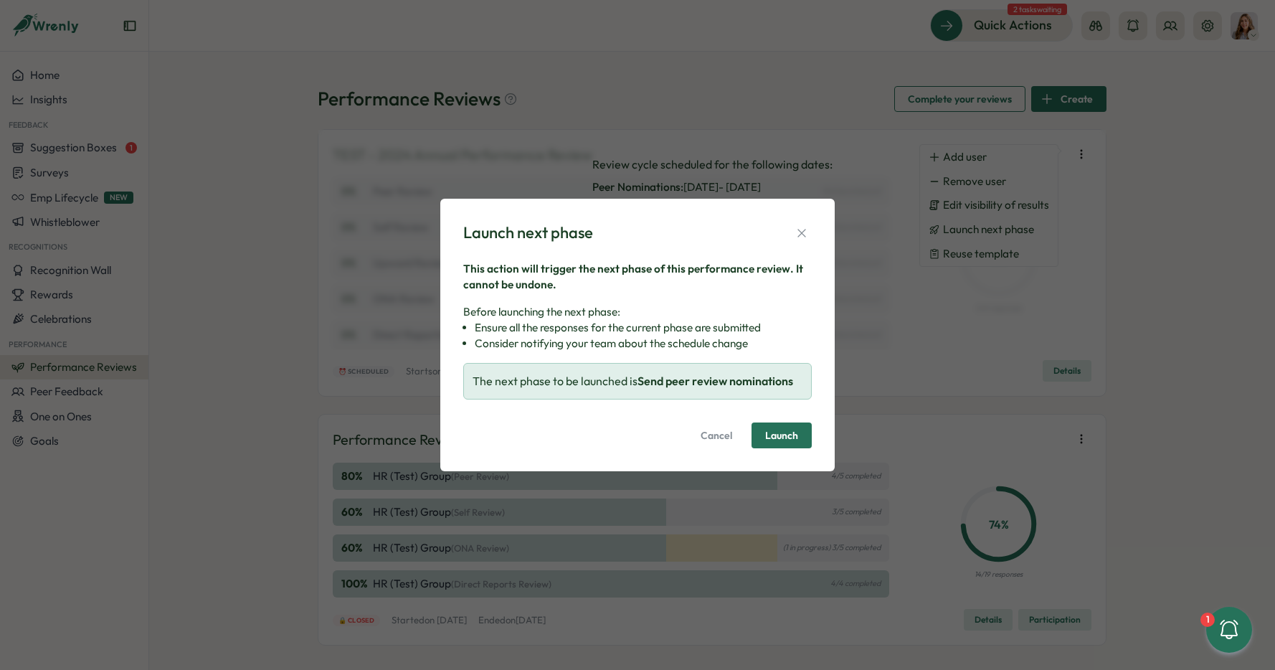
click at [779, 436] on span "Launch" at bounding box center [781, 435] width 33 height 10
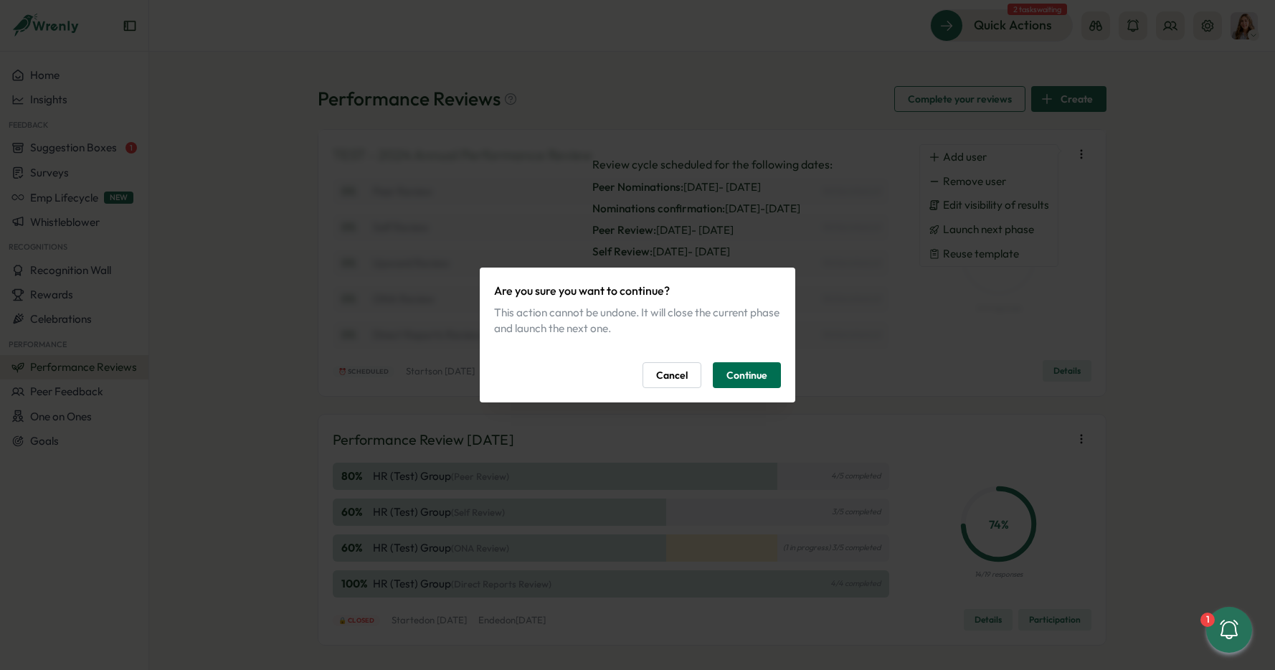
click at [753, 379] on span "Continue" at bounding box center [747, 375] width 41 height 24
